Goal: Information Seeking & Learning: Find specific fact

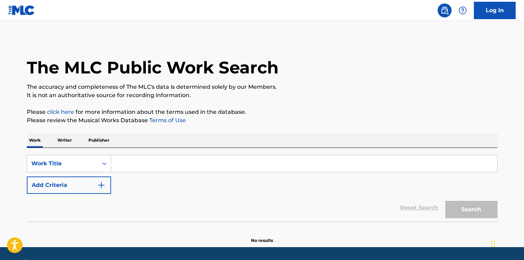
click at [157, 153] on div "SearchWithCriteriacb9a522d-94d7-4c89-9385-64772d4e5cfc Work Title Add Criteria …" at bounding box center [262, 185] width 470 height 74
click at [153, 161] on input "Search Form" at bounding box center [304, 163] width 386 height 17
paste input "Beso"
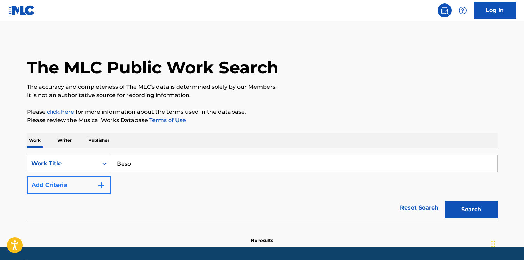
type input "Beso"
click at [94, 186] on button "Add Criteria" at bounding box center [69, 184] width 84 height 17
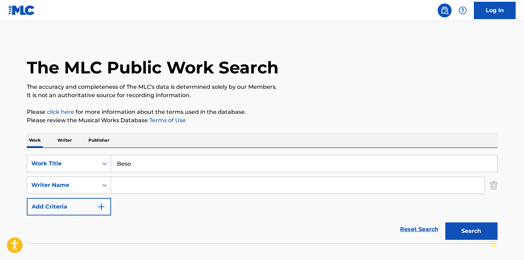
click at [149, 192] on input "Search Form" at bounding box center [297, 185] width 373 height 17
paste input "Lozano Gendreau Jose Antonio"
click at [445, 222] on button "Search" at bounding box center [471, 230] width 52 height 17
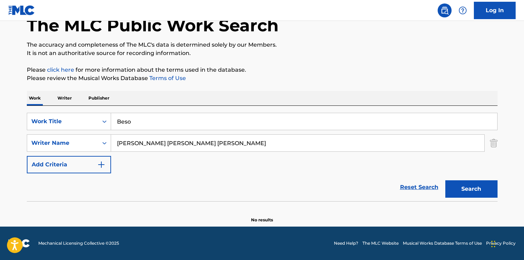
click at [155, 149] on input "Lozano Gendreau Jose Antonio" at bounding box center [297, 143] width 373 height 17
paste input "Jósean Log"
type input "Jósean Log"
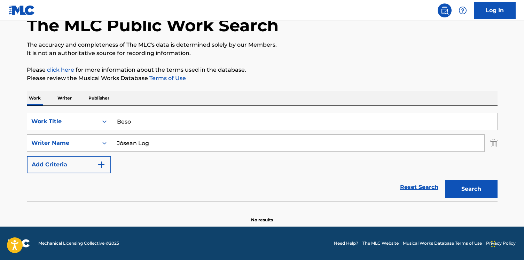
click at [445, 180] on button "Search" at bounding box center [471, 188] width 52 height 17
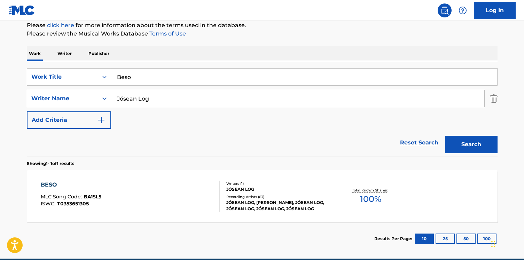
scroll to position [87, 0]
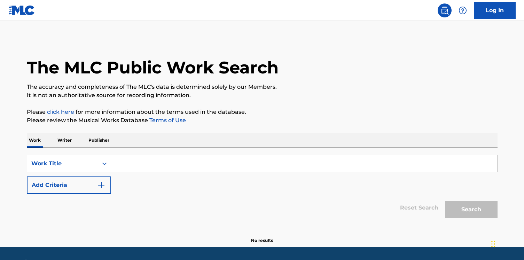
click at [162, 164] on input "Search Form" at bounding box center [304, 163] width 386 height 17
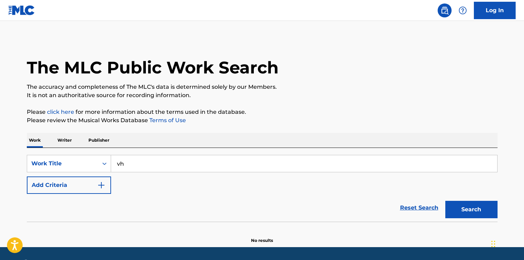
type input "v"
type input "chachacha"
click at [113, 184] on div "SearchWithCriteriaeb80a3d3-48c9-4b98-be9b-289dd54cf1e2 Work Title chachacha Add…" at bounding box center [262, 174] width 470 height 39
click at [99, 181] on img "Search Form" at bounding box center [101, 185] width 8 height 8
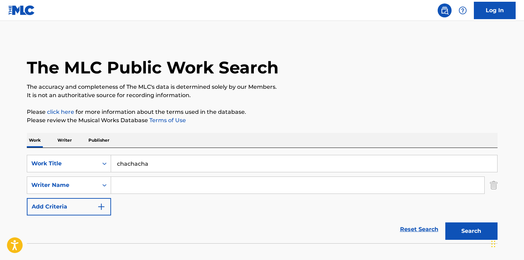
click at [143, 194] on div "SearchWithCriteriaeb80a3d3-48c9-4b98-be9b-289dd54cf1e2 Work Title chachacha Sea…" at bounding box center [262, 185] width 470 height 61
click at [143, 185] on input "Search Form" at bounding box center [297, 185] width 373 height 17
paste input "Jósean Log"
click at [123, 185] on input "Jósean Log" at bounding box center [297, 185] width 373 height 17
type input "Josean Log"
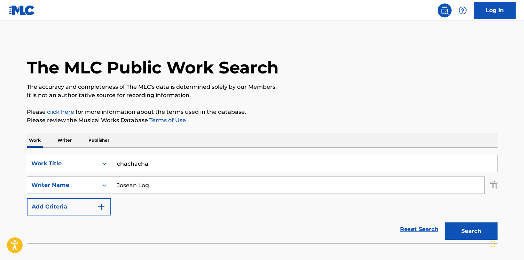
click at [445, 222] on button "Search" at bounding box center [471, 230] width 52 height 17
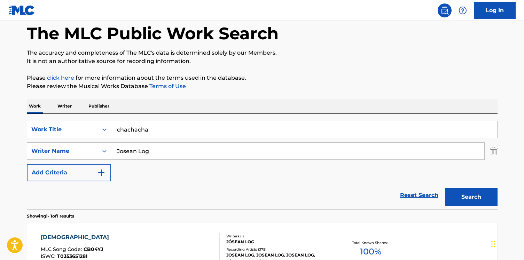
scroll to position [119, 0]
